Goal: Task Accomplishment & Management: Manage account settings

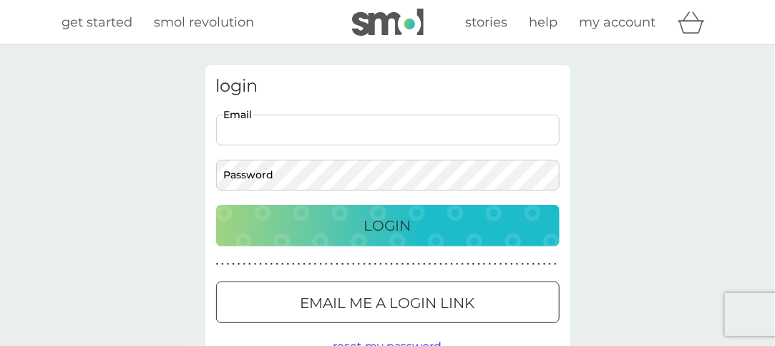
drag, startPoint x: 262, startPoint y: 128, endPoint x: 280, endPoint y: 147, distance: 25.8
click at [262, 128] on input "Email" at bounding box center [387, 129] width 343 height 31
type input "[EMAIL_ADDRESS][DOMAIN_NAME]"
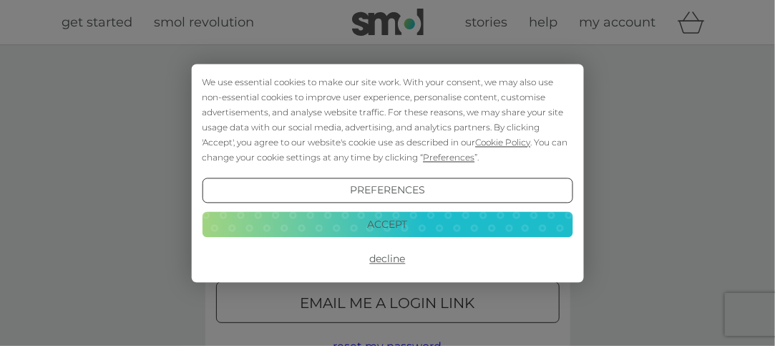
click at [391, 227] on button "Accept" at bounding box center [387, 225] width 371 height 26
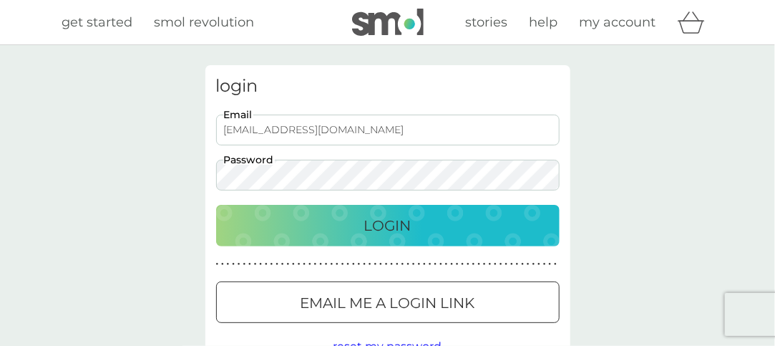
click at [380, 220] on p "Login" at bounding box center [387, 225] width 47 height 23
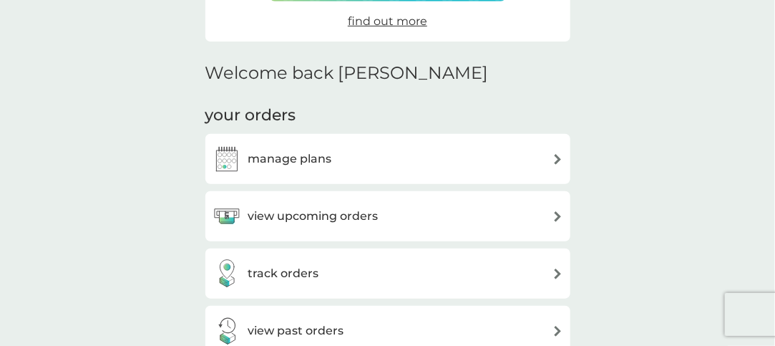
scroll to position [304, 0]
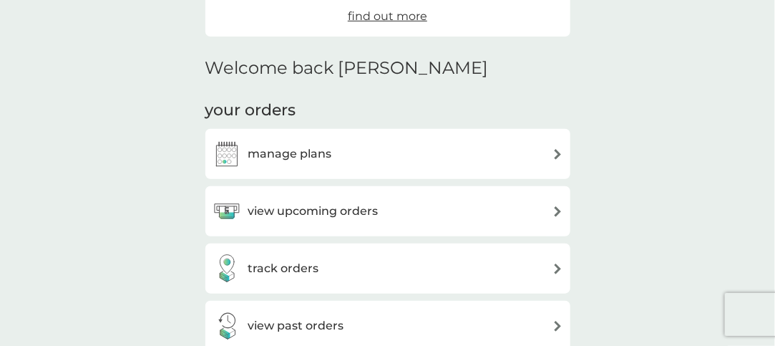
click at [557, 151] on img at bounding box center [557, 154] width 11 height 11
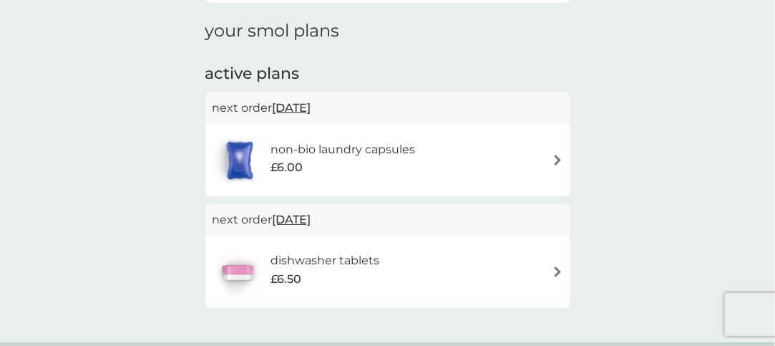
scroll to position [196, 0]
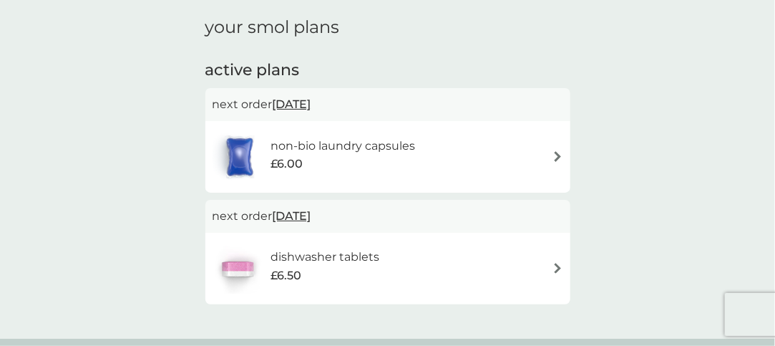
click at [299, 215] on span "[DATE]" at bounding box center [292, 216] width 39 height 28
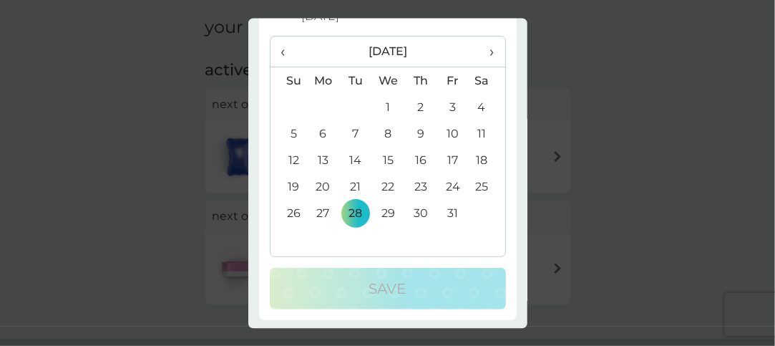
scroll to position [84, 0]
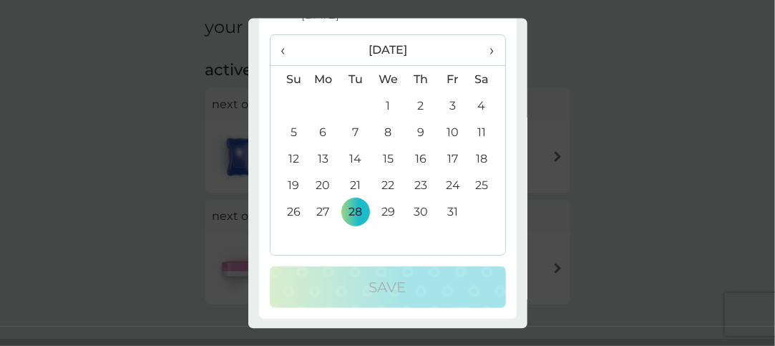
click at [481, 44] on span "›" at bounding box center [486, 50] width 14 height 30
click at [293, 235] on td "30" at bounding box center [288, 238] width 36 height 26
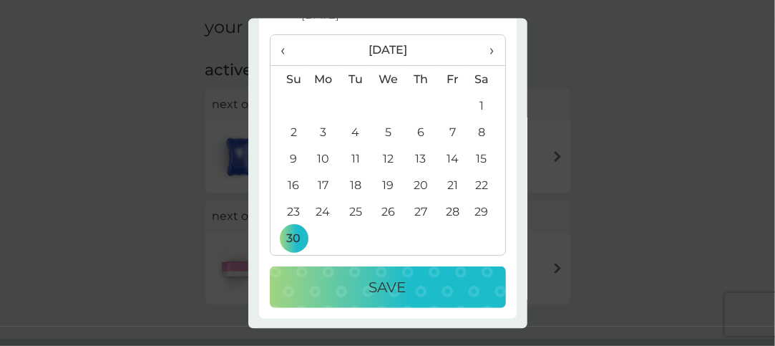
click at [358, 285] on div "Save" at bounding box center [387, 286] width 207 height 23
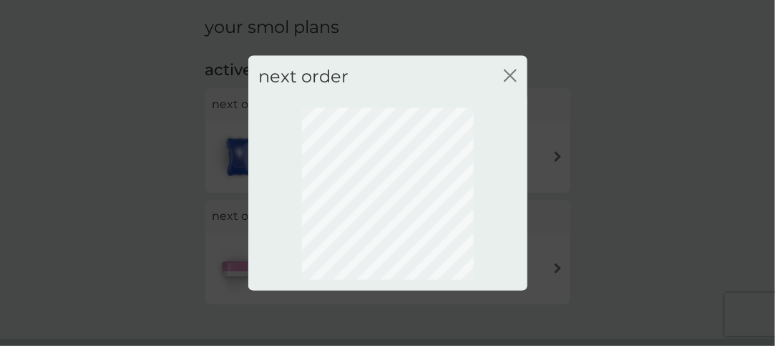
click at [512, 76] on icon "close" at bounding box center [510, 75] width 13 height 13
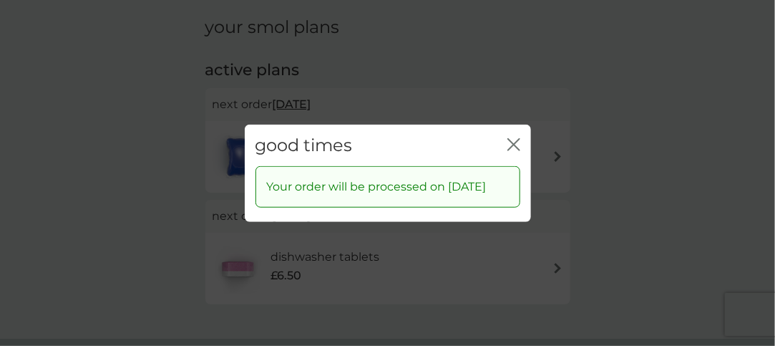
click at [517, 138] on icon "close" at bounding box center [517, 143] width 6 height 11
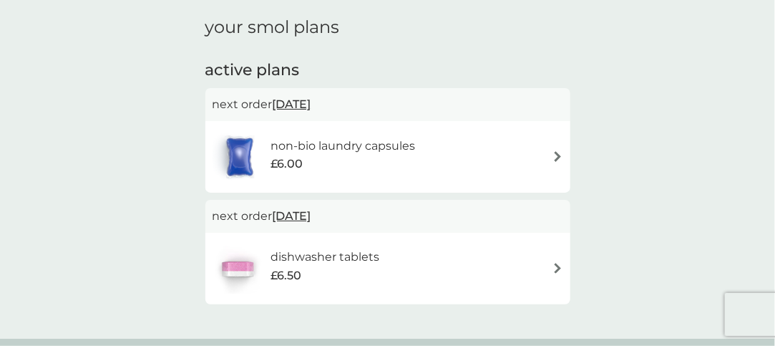
click at [311, 104] on span "[DATE]" at bounding box center [292, 104] width 39 height 28
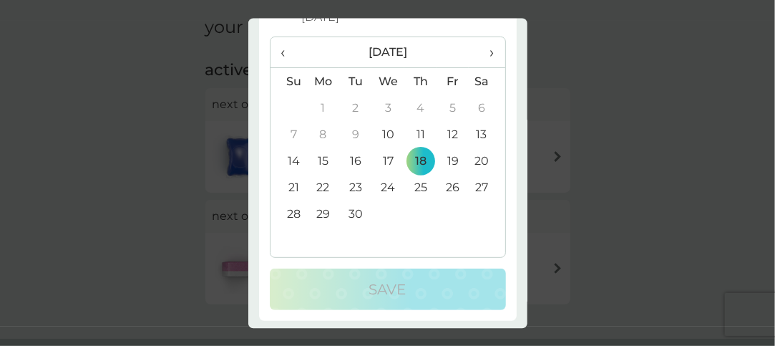
scroll to position [84, 0]
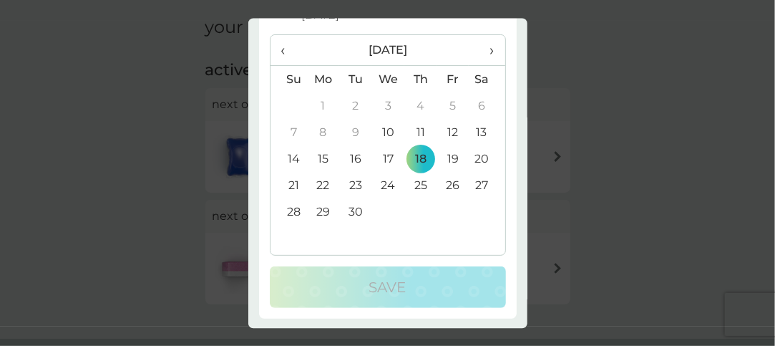
click at [381, 130] on td "10" at bounding box center [387, 132] width 33 height 26
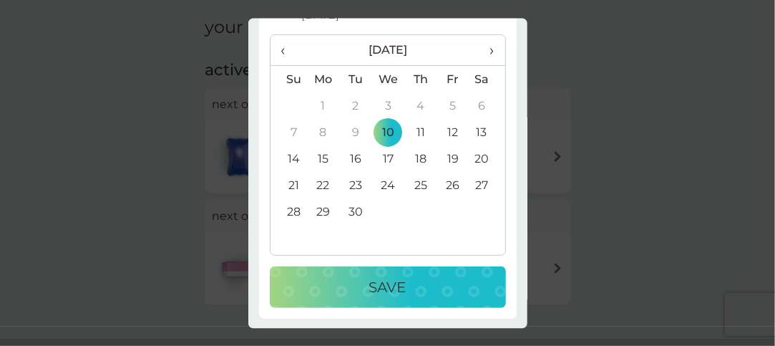
click at [369, 288] on p "Save" at bounding box center [387, 286] width 37 height 23
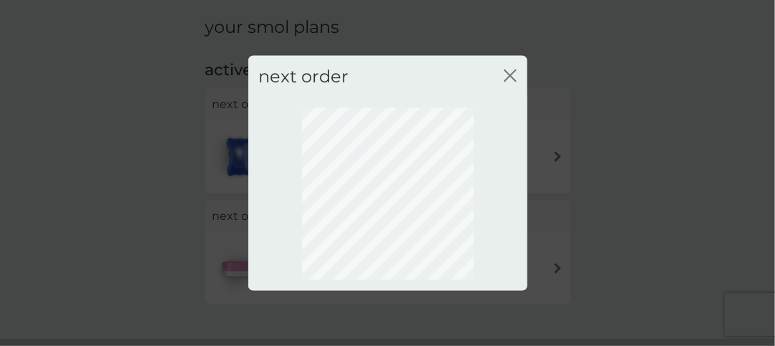
scroll to position [0, 0]
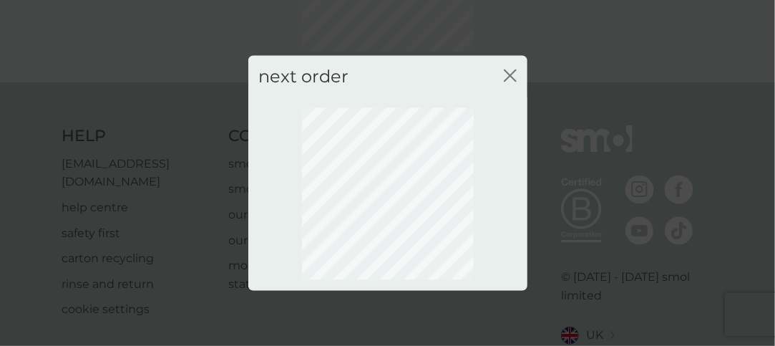
click at [512, 78] on icon "close" at bounding box center [513, 74] width 6 height 11
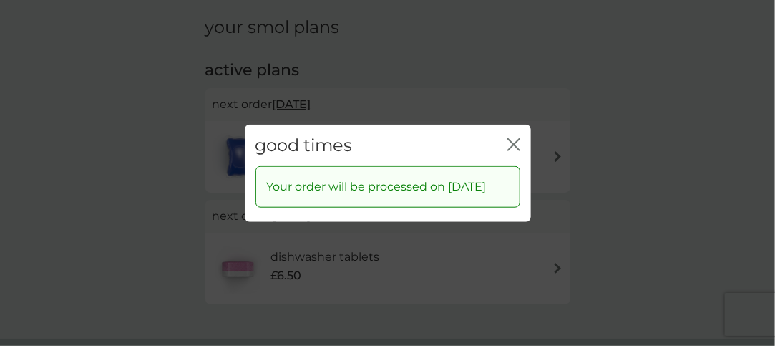
click at [515, 139] on icon "close" at bounding box center [513, 143] width 13 height 13
